Goal: Information Seeking & Learning: Find specific fact

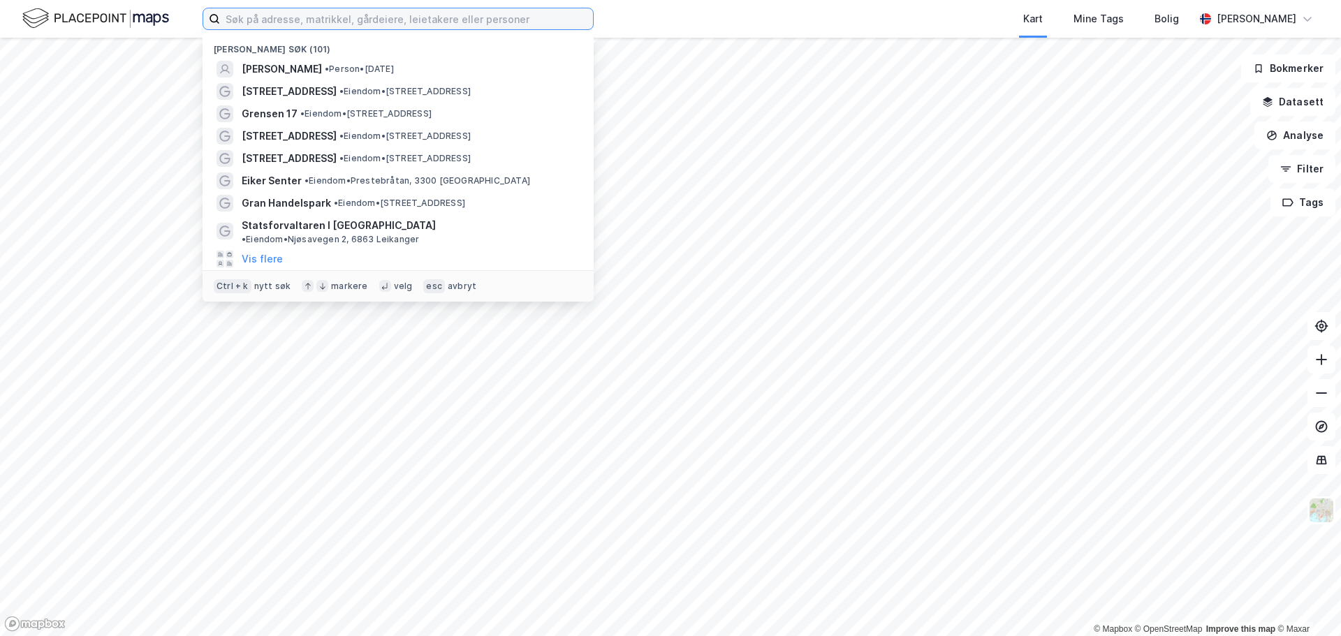
click at [249, 21] on input at bounding box center [406, 18] width 373 height 21
paste input "[PERSON_NAME]"
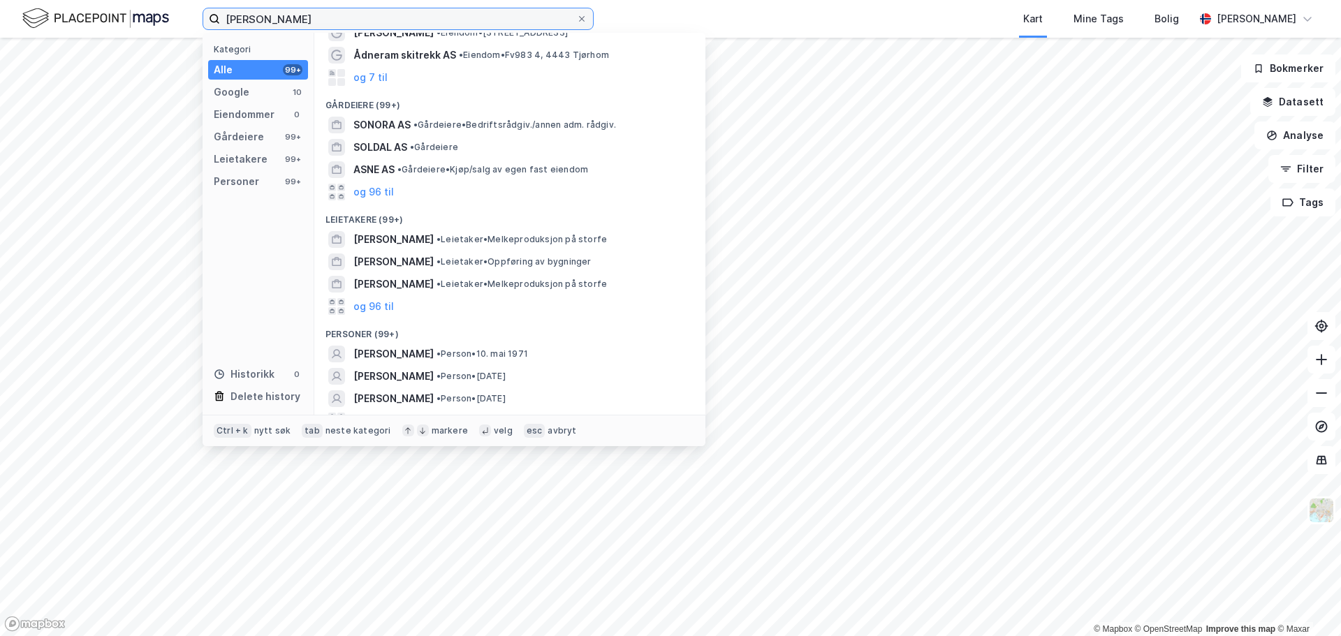
scroll to position [87, 0]
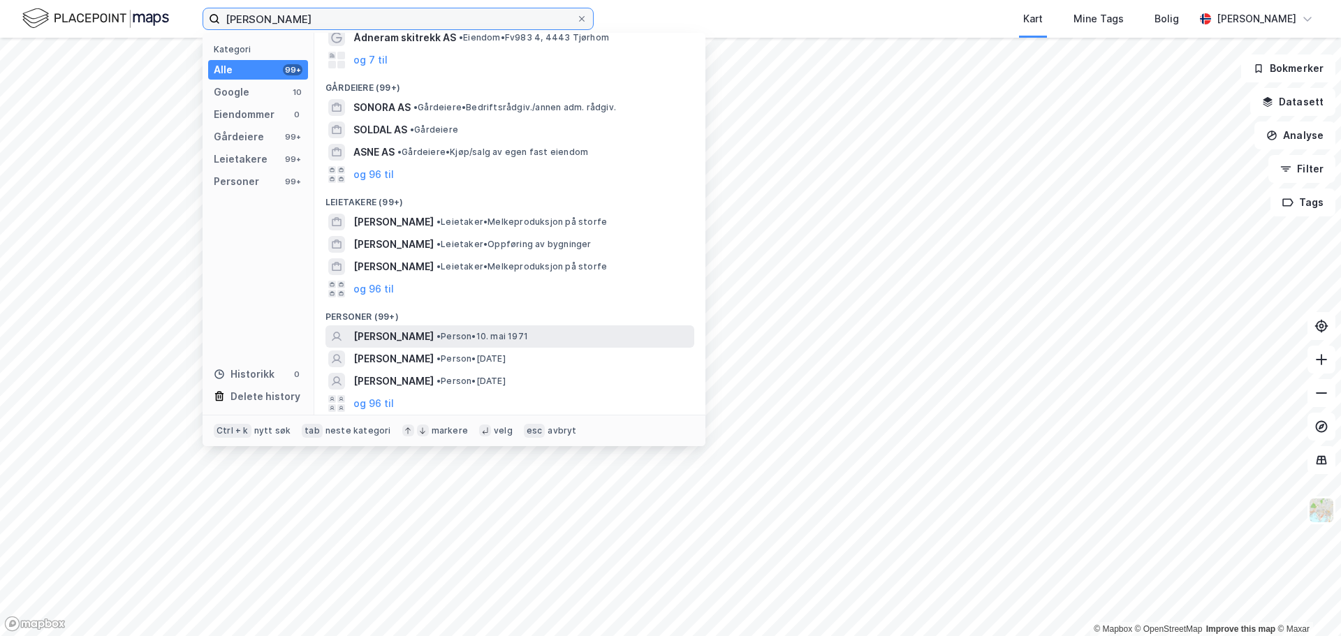
type input "[PERSON_NAME]"
click at [460, 335] on span "• Person • [DATE]" at bounding box center [482, 336] width 91 height 11
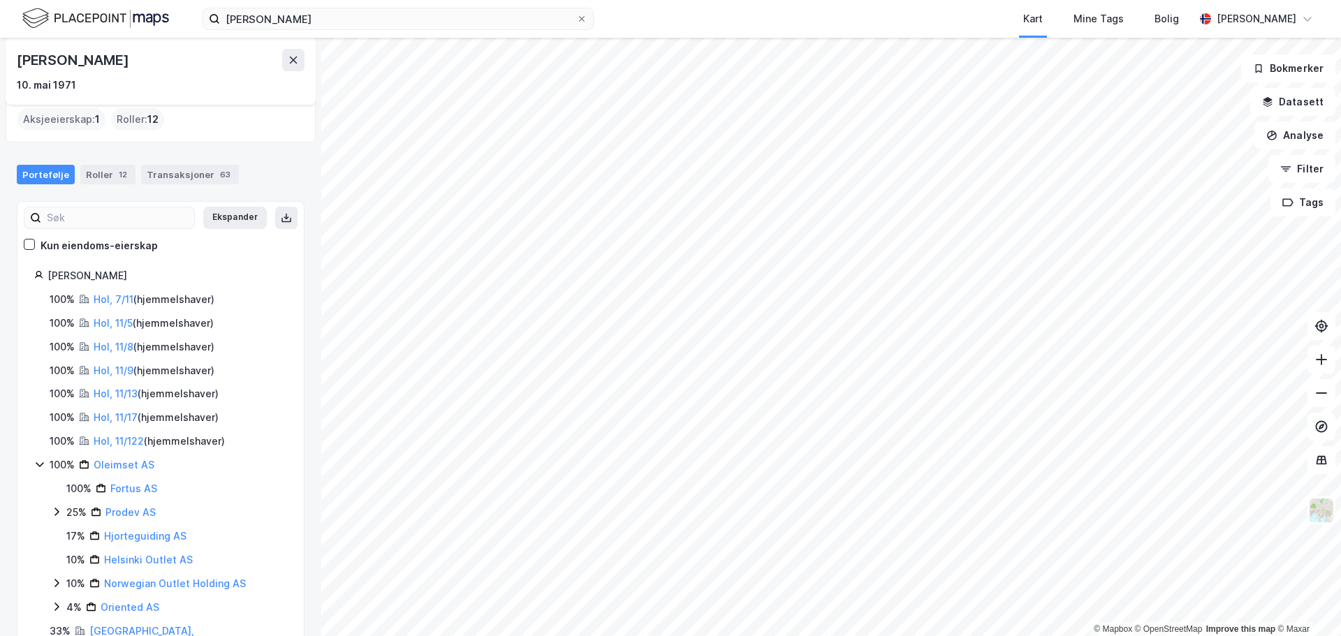
scroll to position [80, 0]
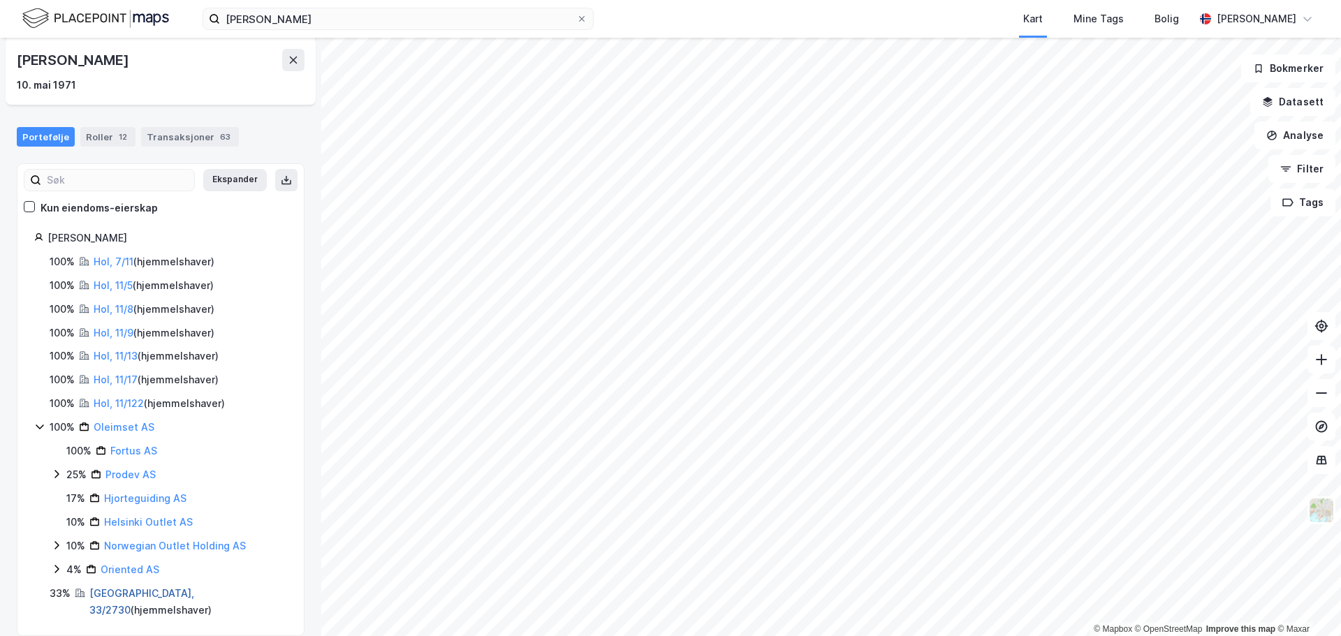
click at [101, 592] on link "[GEOGRAPHIC_DATA], 33/2730" at bounding box center [141, 601] width 105 height 29
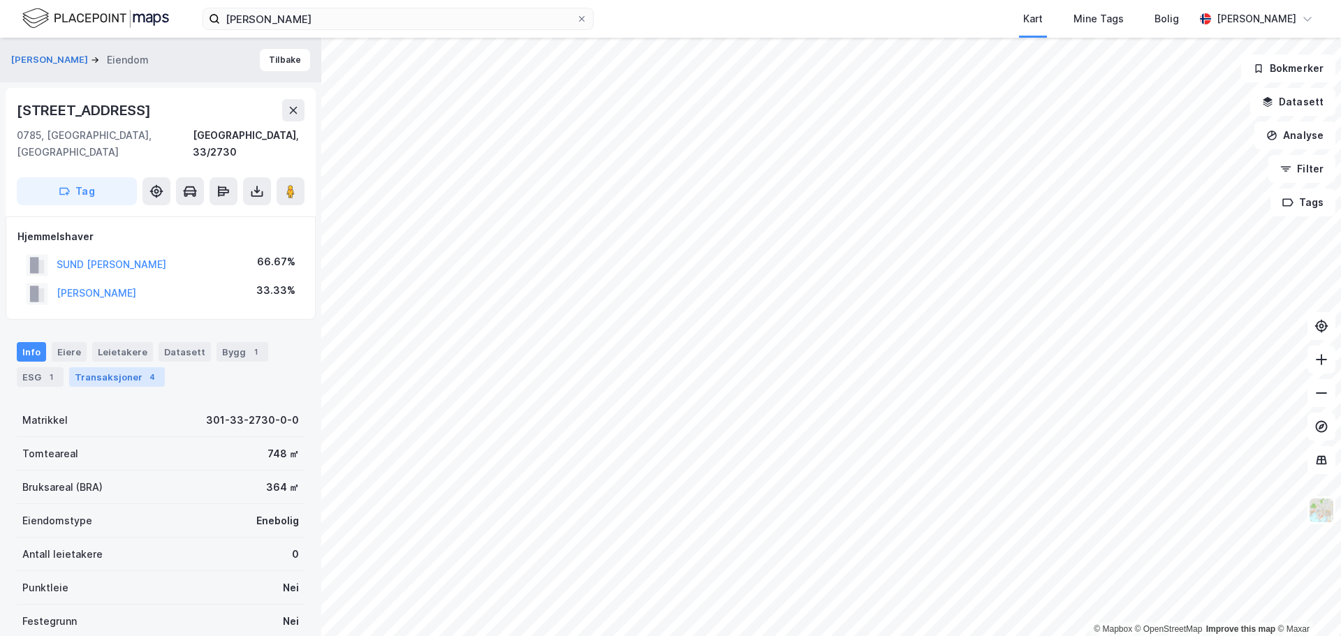
click at [111, 367] on div "Transaksjoner 4" at bounding box center [117, 377] width 96 height 20
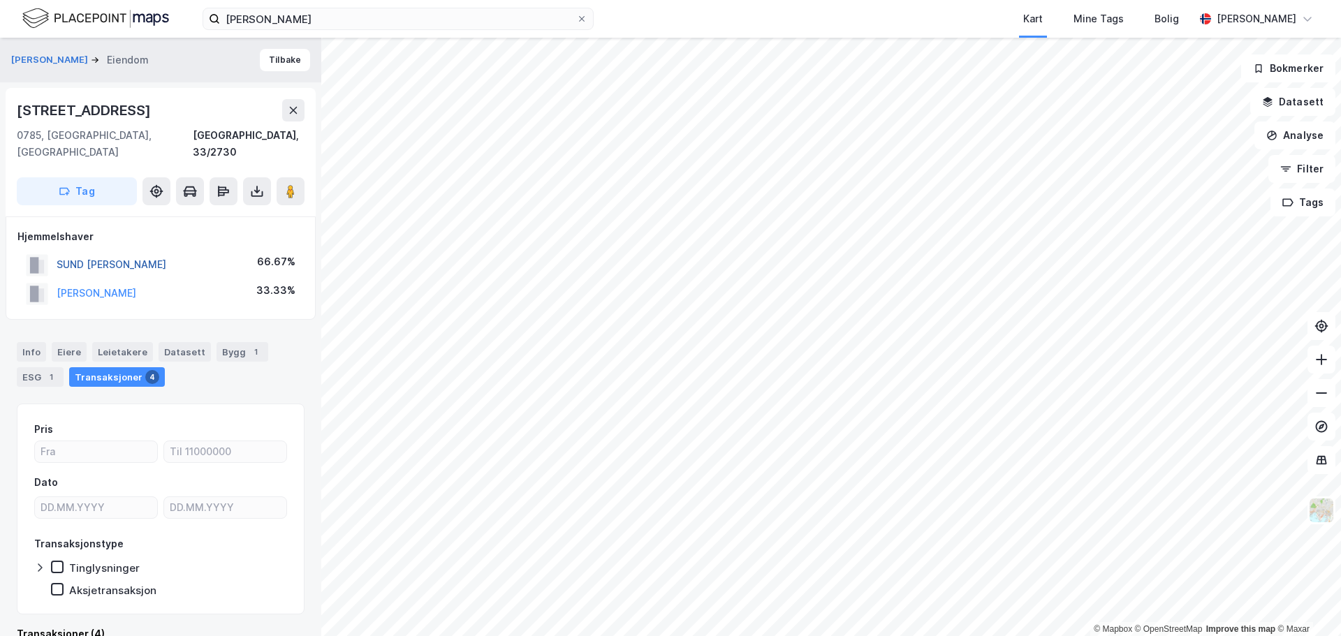
click at [0, 0] on button "SUND [PERSON_NAME]" at bounding box center [0, 0] width 0 height 0
